Goal: Information Seeking & Learning: Learn about a topic

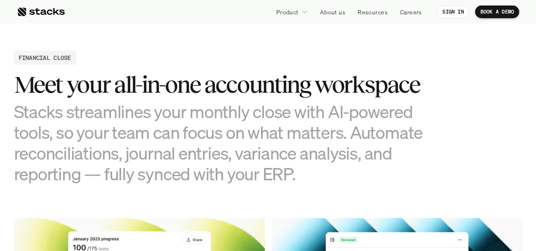
scroll to position [800, 0]
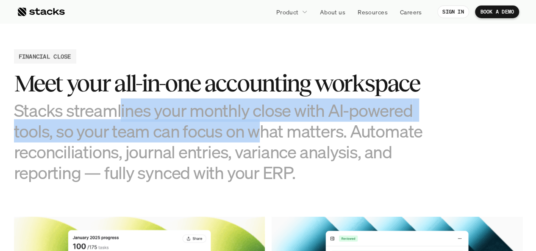
drag, startPoint x: 119, startPoint y: 118, endPoint x: 256, endPoint y: 130, distance: 137.3
click at [256, 130] on h3 "Stacks streamlines your monthly close with AI-powered tools, so your team can f…" at bounding box center [225, 140] width 423 height 83
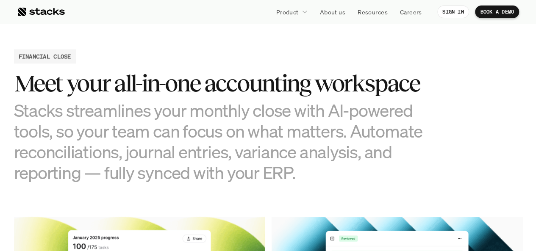
click at [276, 135] on h3 "Stacks streamlines your monthly close with AI-powered tools, so your team can f…" at bounding box center [225, 140] width 423 height 83
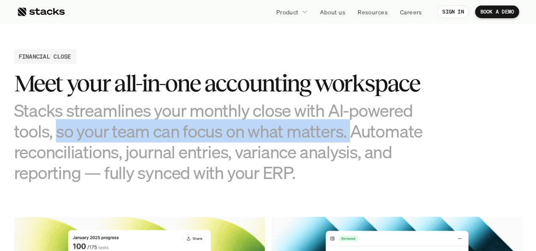
drag, startPoint x: 58, startPoint y: 123, endPoint x: 352, endPoint y: 135, distance: 294.1
click at [352, 135] on h3 "Stacks streamlines your monthly close with AI-powered tools, so your team can f…" at bounding box center [225, 140] width 423 height 83
click at [284, 140] on h3 "Stacks streamlines your monthly close with AI-powered tools, so your team can f…" at bounding box center [225, 140] width 423 height 83
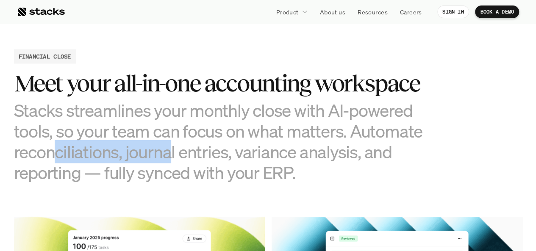
drag, startPoint x: 58, startPoint y: 151, endPoint x: 175, endPoint y: 155, distance: 116.5
click at [175, 155] on h3 "Stacks streamlines your monthly close with AI-powered tools, so your team can f…" at bounding box center [225, 140] width 423 height 83
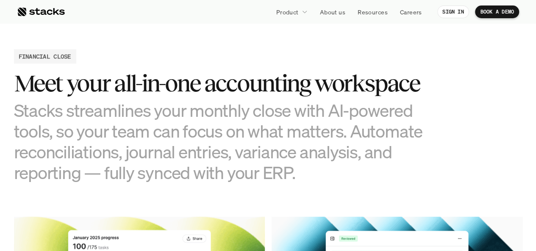
click at [181, 155] on h3 "Stacks streamlines your monthly close with AI-powered tools, so your team can f…" at bounding box center [225, 140] width 423 height 83
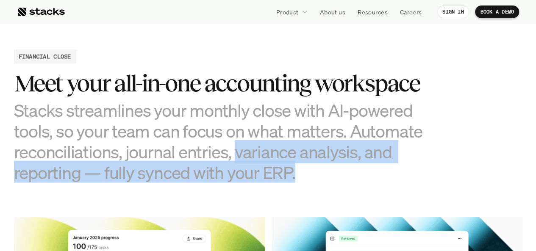
drag, startPoint x: 235, startPoint y: 149, endPoint x: 295, endPoint y: 169, distance: 62.8
click at [295, 169] on h3 "Stacks streamlines your monthly close with AI-powered tools, so your team can f…" at bounding box center [225, 140] width 423 height 83
click at [293, 173] on h3 "Stacks streamlines your monthly close with AI-powered tools, so your team can f…" at bounding box center [225, 140] width 423 height 83
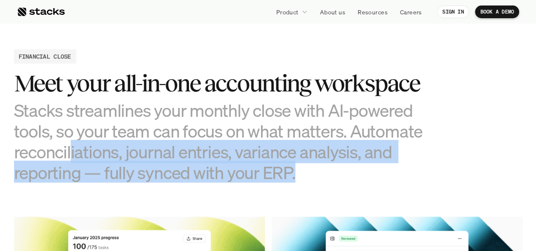
drag, startPoint x: 306, startPoint y: 169, endPoint x: 71, endPoint y: 144, distance: 236.0
click at [71, 144] on h3 "Stacks streamlines your monthly close with AI-powered tools, so your team can f…" at bounding box center [225, 140] width 423 height 83
click at [158, 147] on h3 "Stacks streamlines your monthly close with AI-powered tools, so your team can f…" at bounding box center [225, 140] width 423 height 83
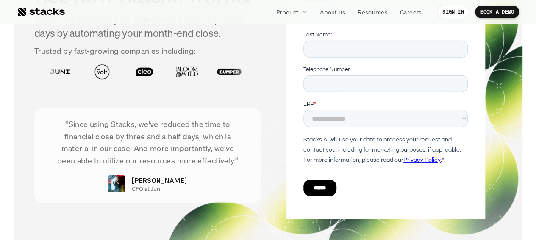
scroll to position [2903, 0]
